Goal: Navigation & Orientation: Find specific page/section

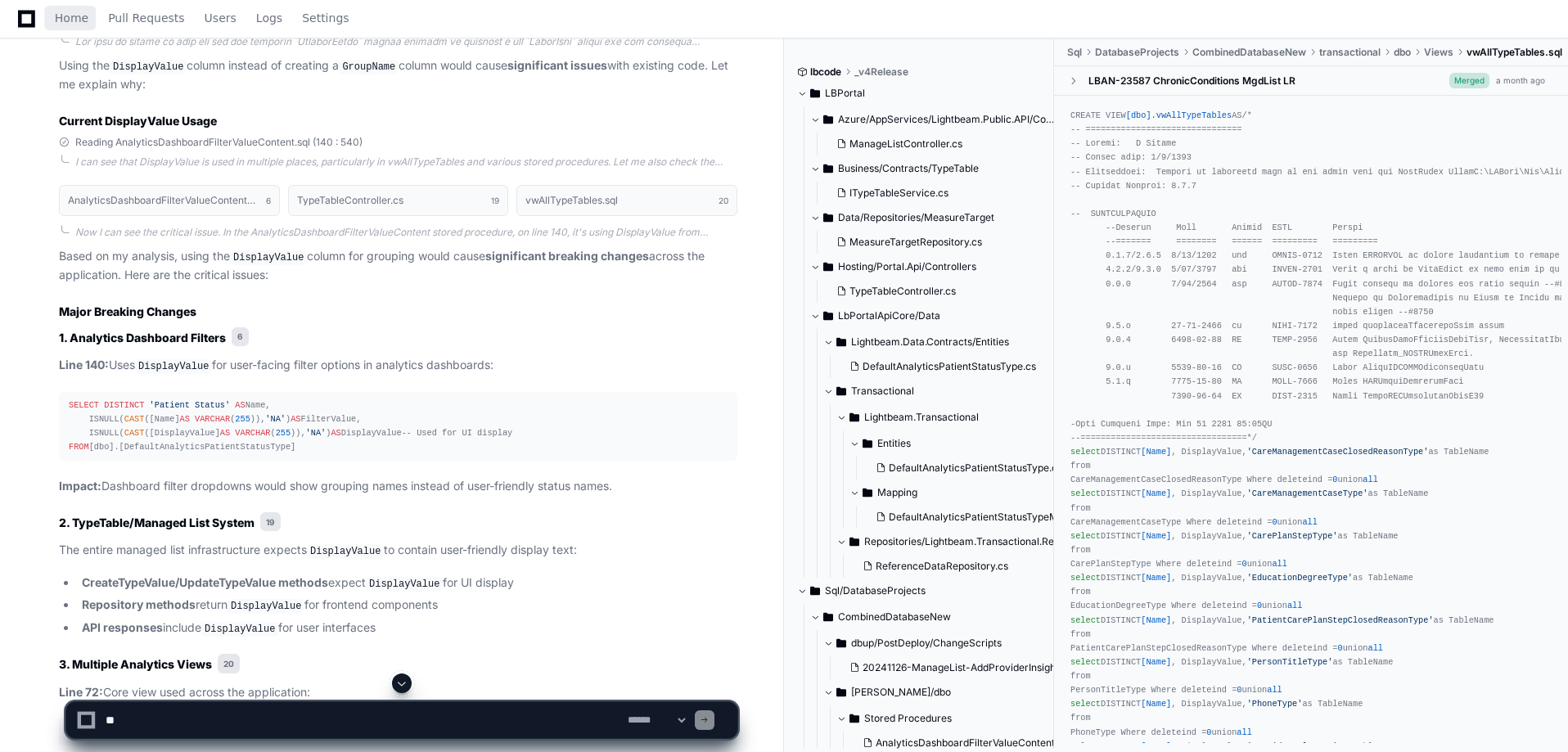
scroll to position [10765, 0]
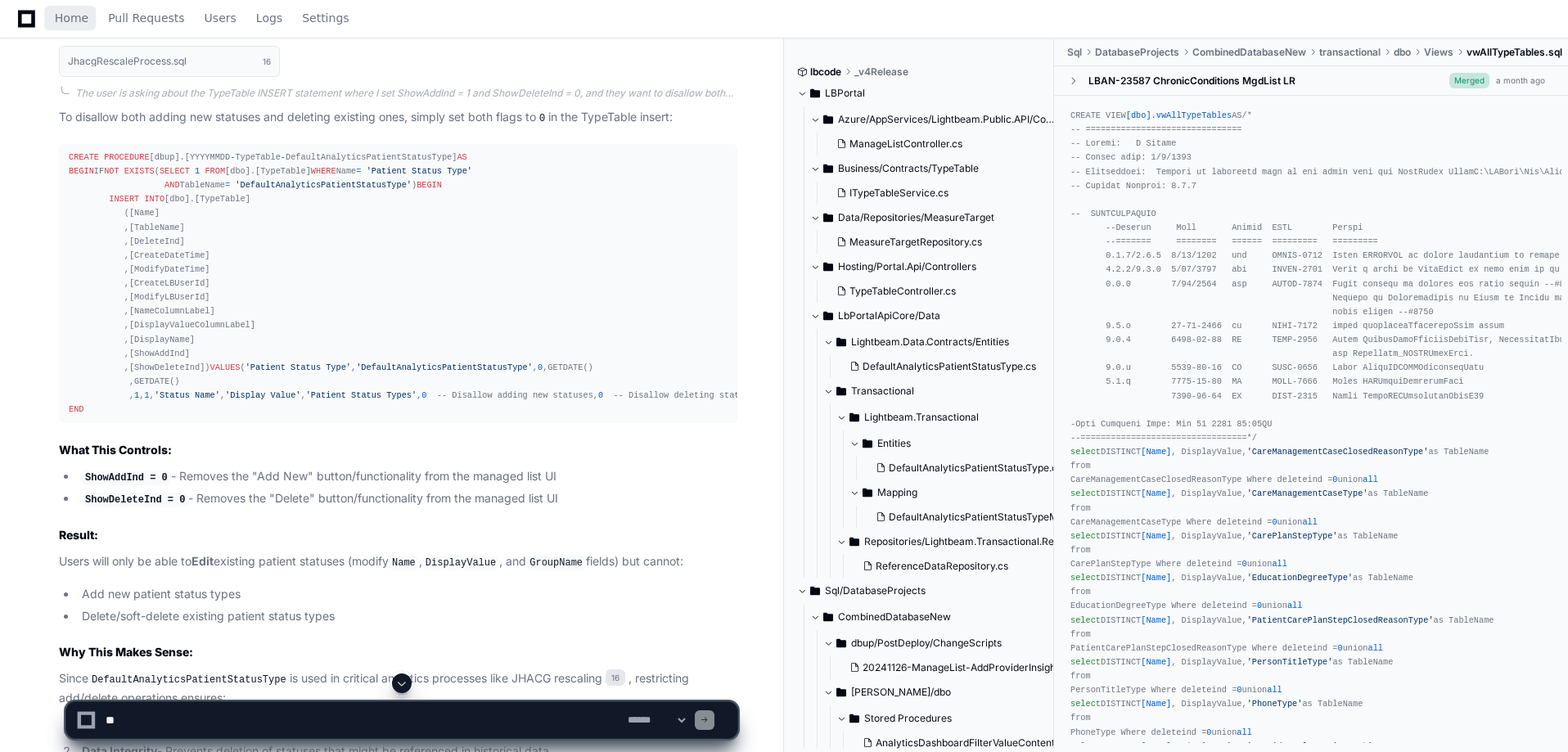
click at [66, 4] on link "Home" at bounding box center [71, 19] width 33 height 37
click at [19, 22] on icon at bounding box center [26, 19] width 17 height 17
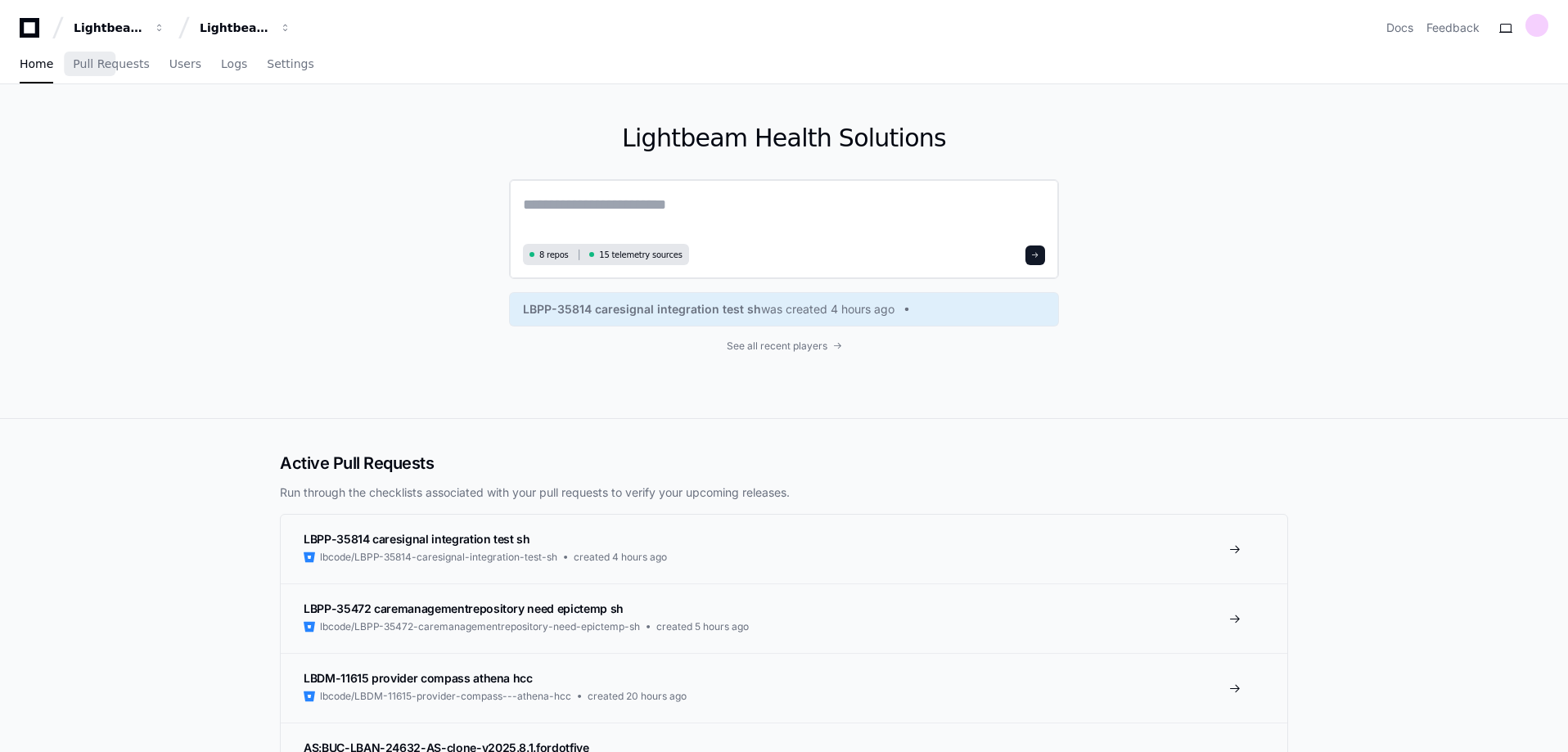
click at [1038, 256] on span at bounding box center [1035, 255] width 9 height 9
click at [801, 349] on span "See all recent players" at bounding box center [777, 345] width 100 height 13
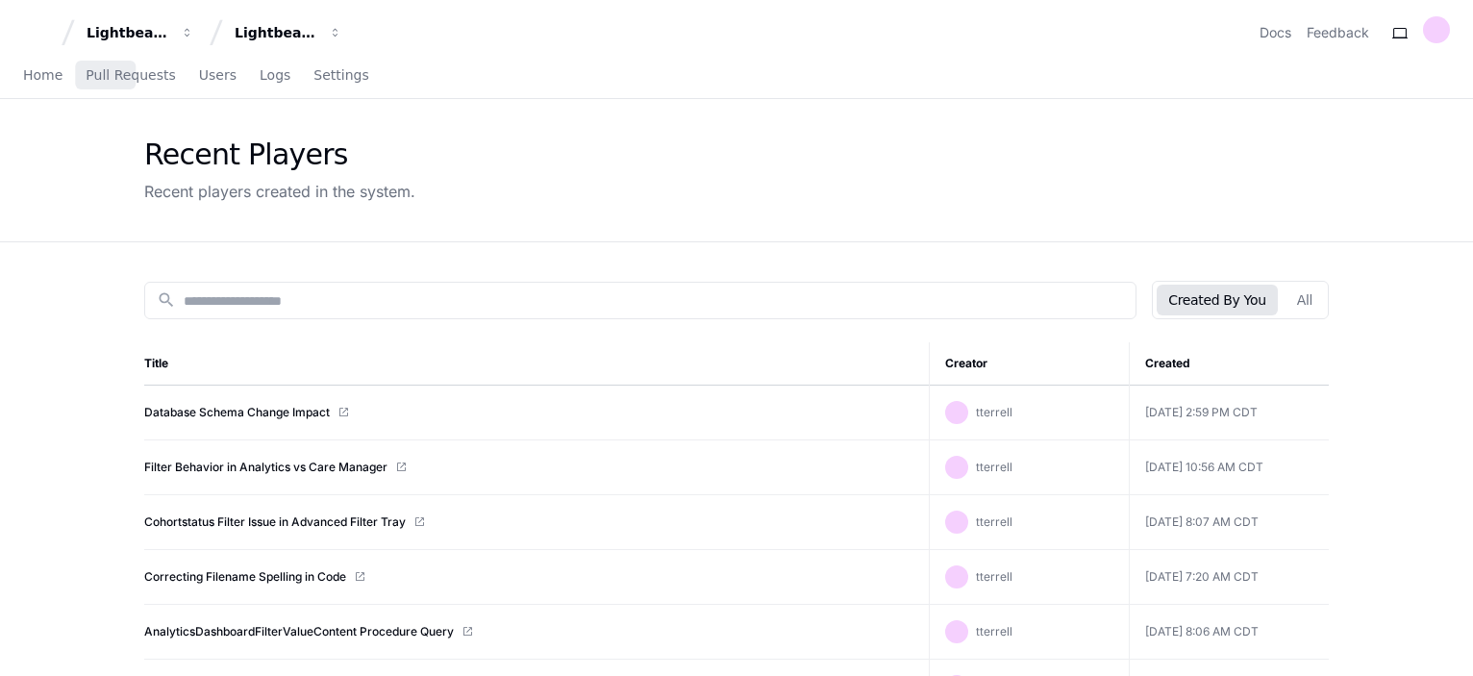
scroll to position [32, 0]
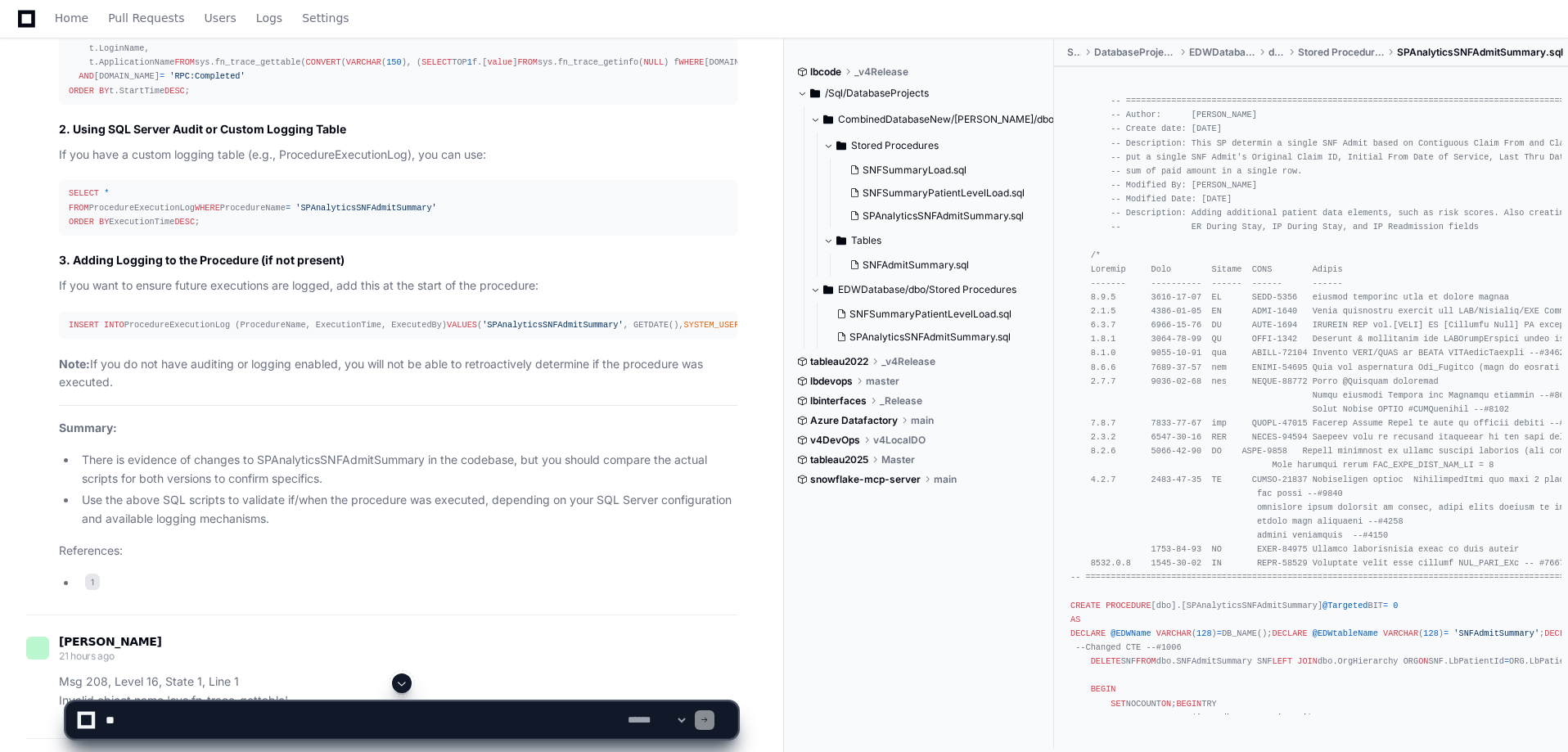
scroll to position [1718, 0]
